Goal: Task Accomplishment & Management: Complete application form

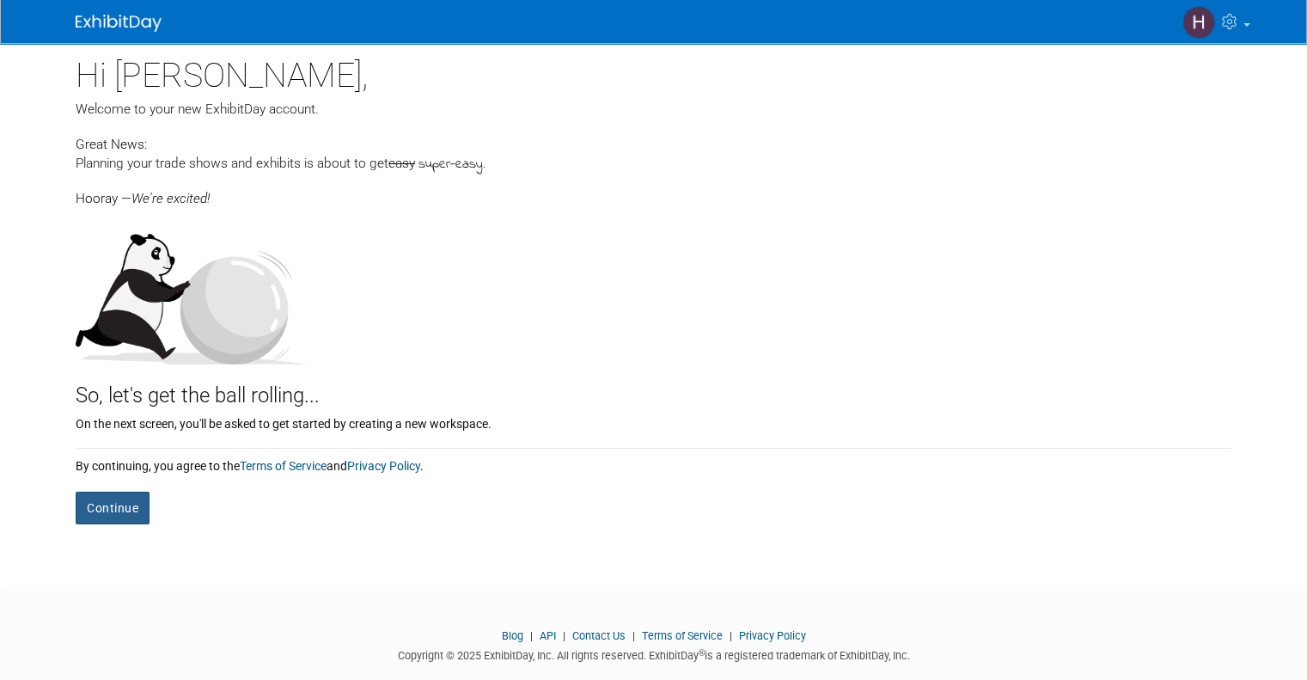
click at [96, 510] on button "Continue" at bounding box center [113, 508] width 74 height 33
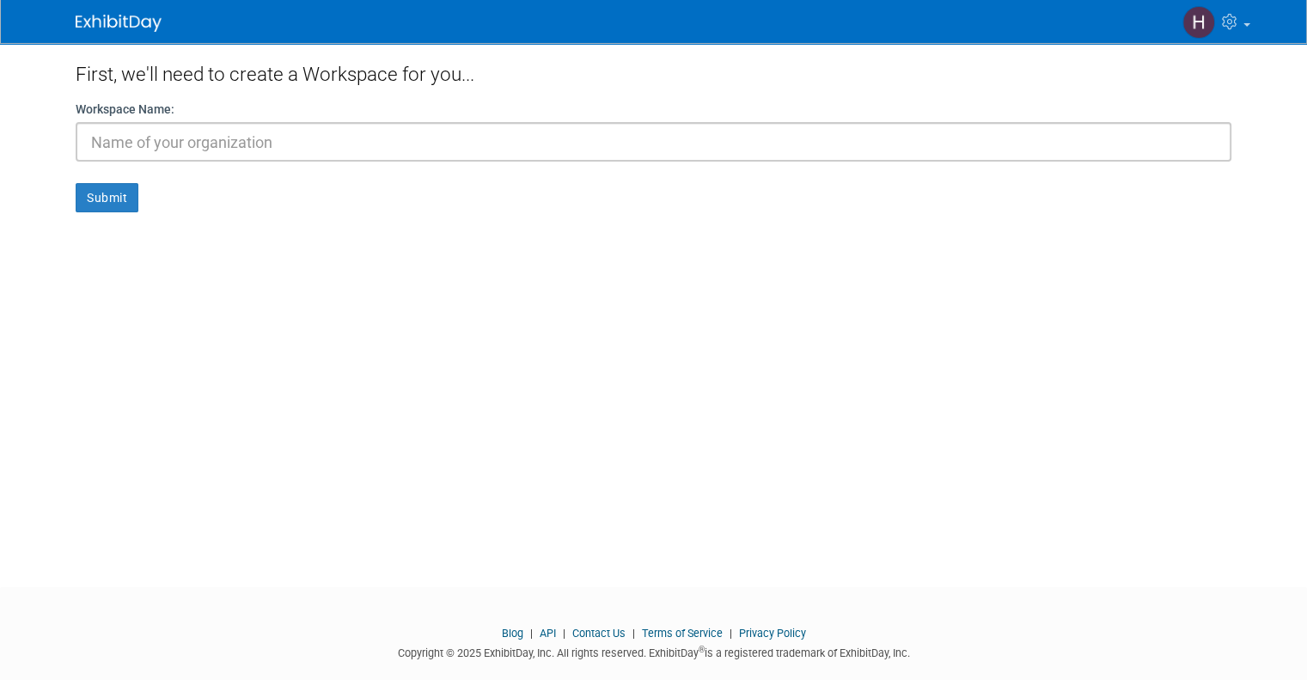
click at [129, 142] on input "text" at bounding box center [654, 142] width 1156 height 40
type input "[PERSON_NAME] Law"
click at [109, 197] on button "Submit" at bounding box center [107, 197] width 63 height 29
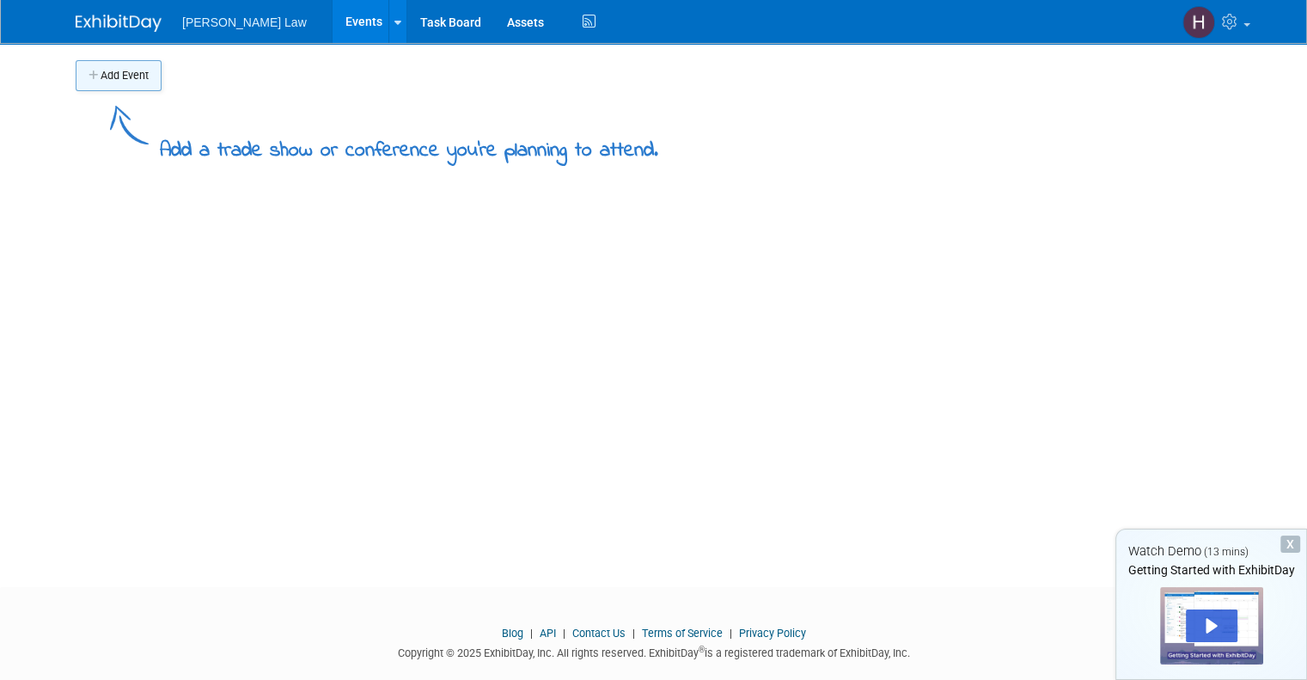
click at [134, 84] on button "Add Event" at bounding box center [119, 75] width 86 height 31
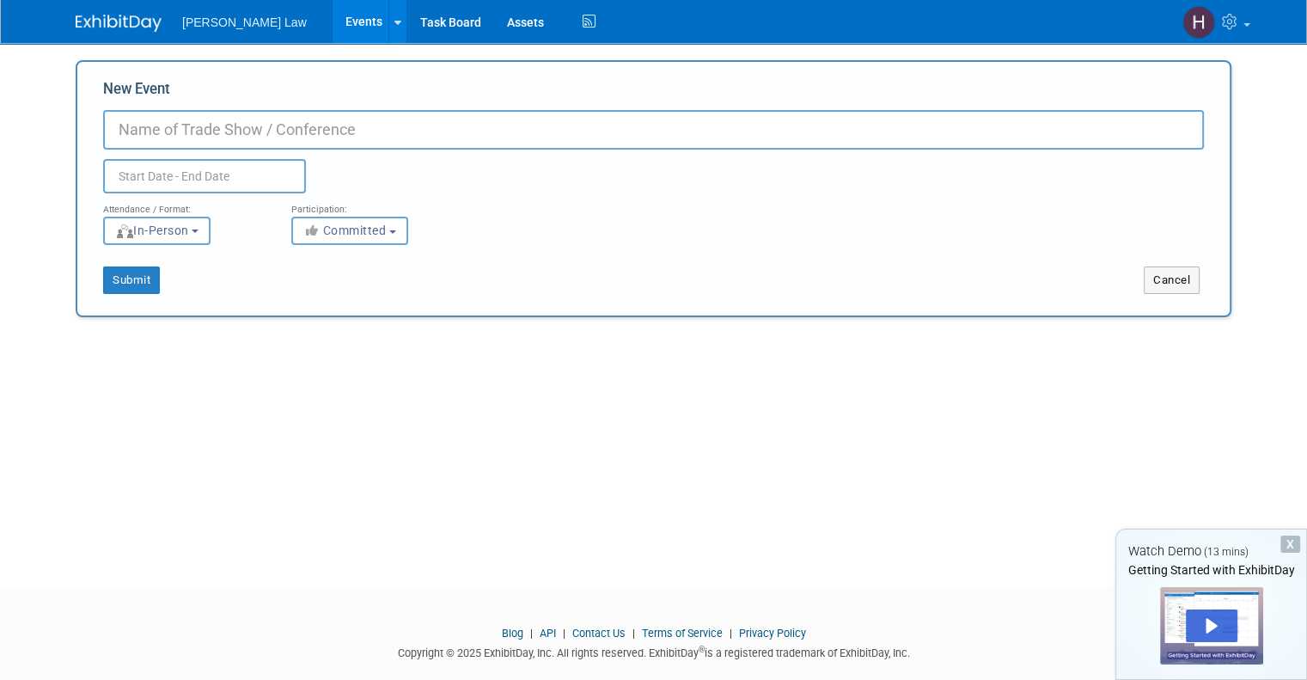
click at [151, 130] on input "New Event" at bounding box center [653, 130] width 1101 height 40
type input "Military Influencer Conference"
click at [128, 178] on input "text" at bounding box center [204, 176] width 203 height 34
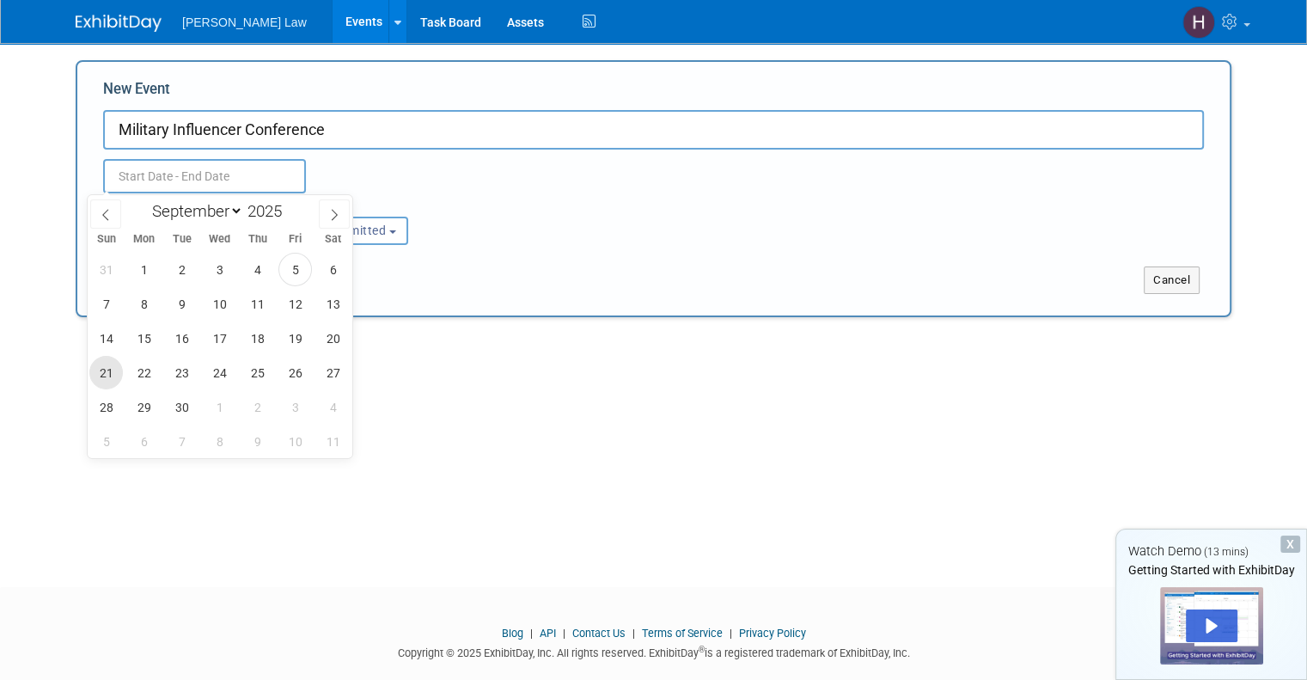
click at [107, 373] on span "21" at bounding box center [106, 373] width 34 height 34
click at [231, 372] on span "24" at bounding box center [220, 373] width 34 height 34
type input "Sep 21, 2025 to Sep 24, 2025"
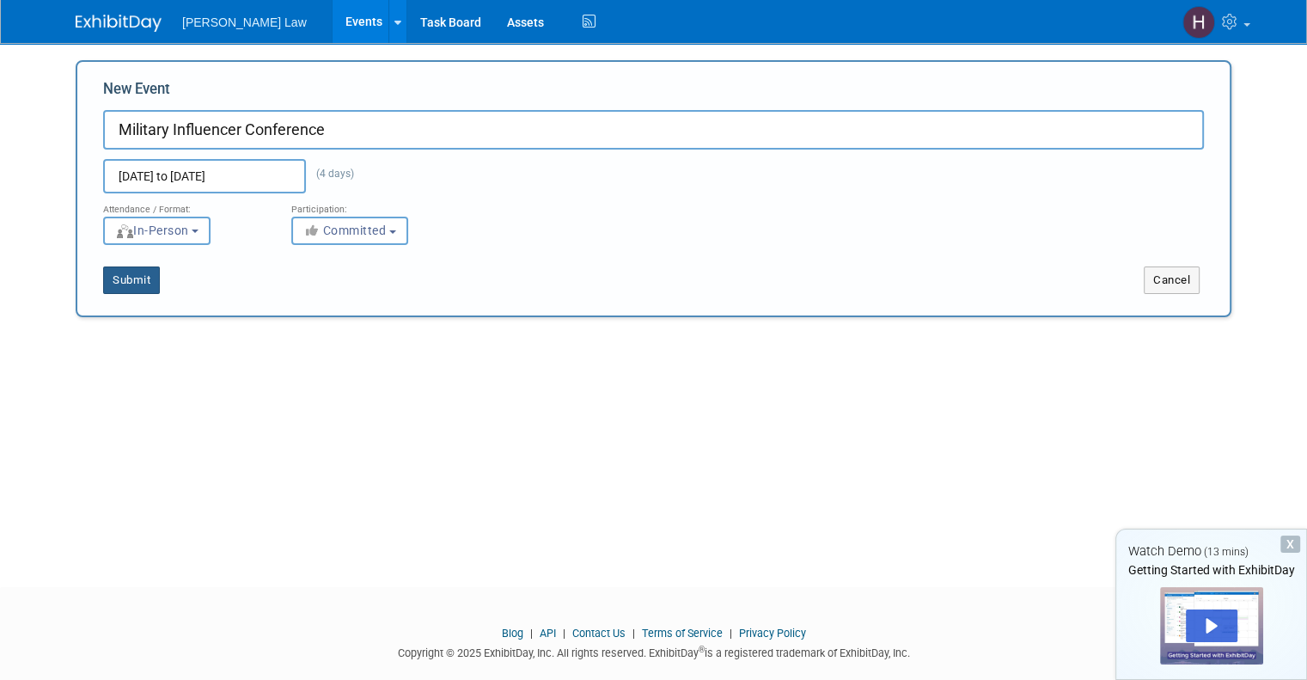
click at [132, 278] on button "Submit" at bounding box center [131, 279] width 57 height 27
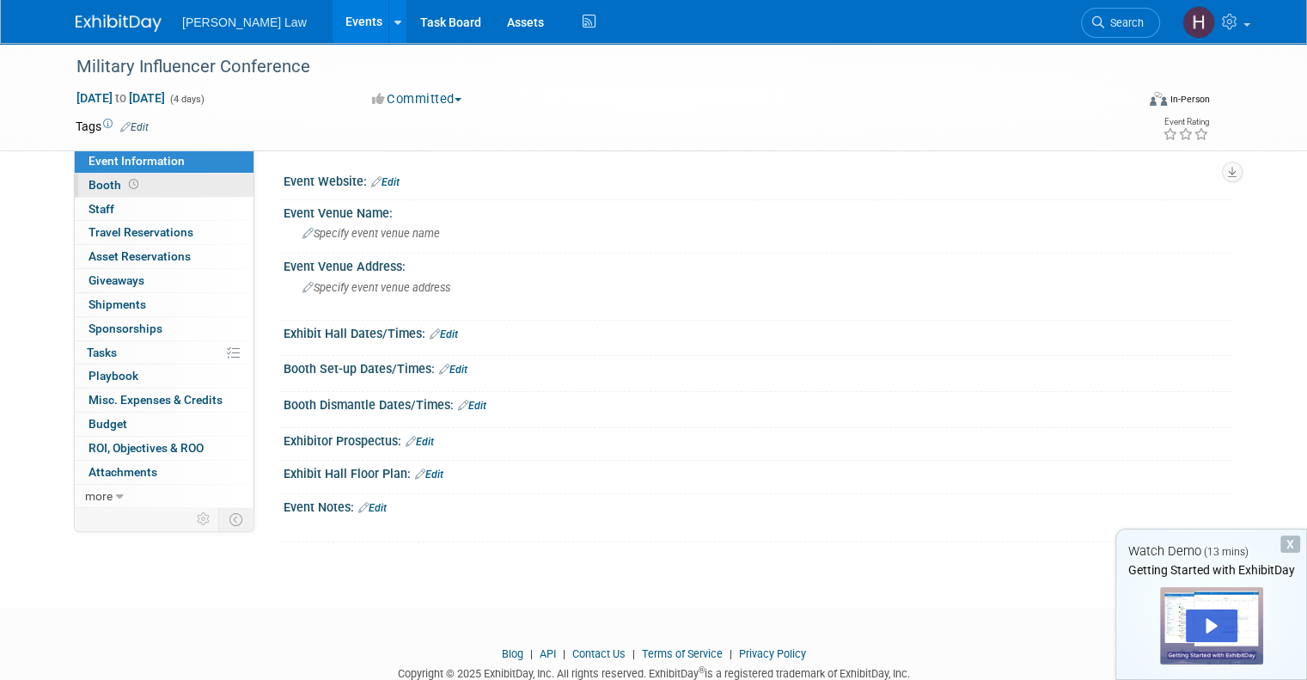
click at [91, 185] on span "Booth" at bounding box center [115, 185] width 53 height 14
